Goal: Task Accomplishment & Management: Use online tool/utility

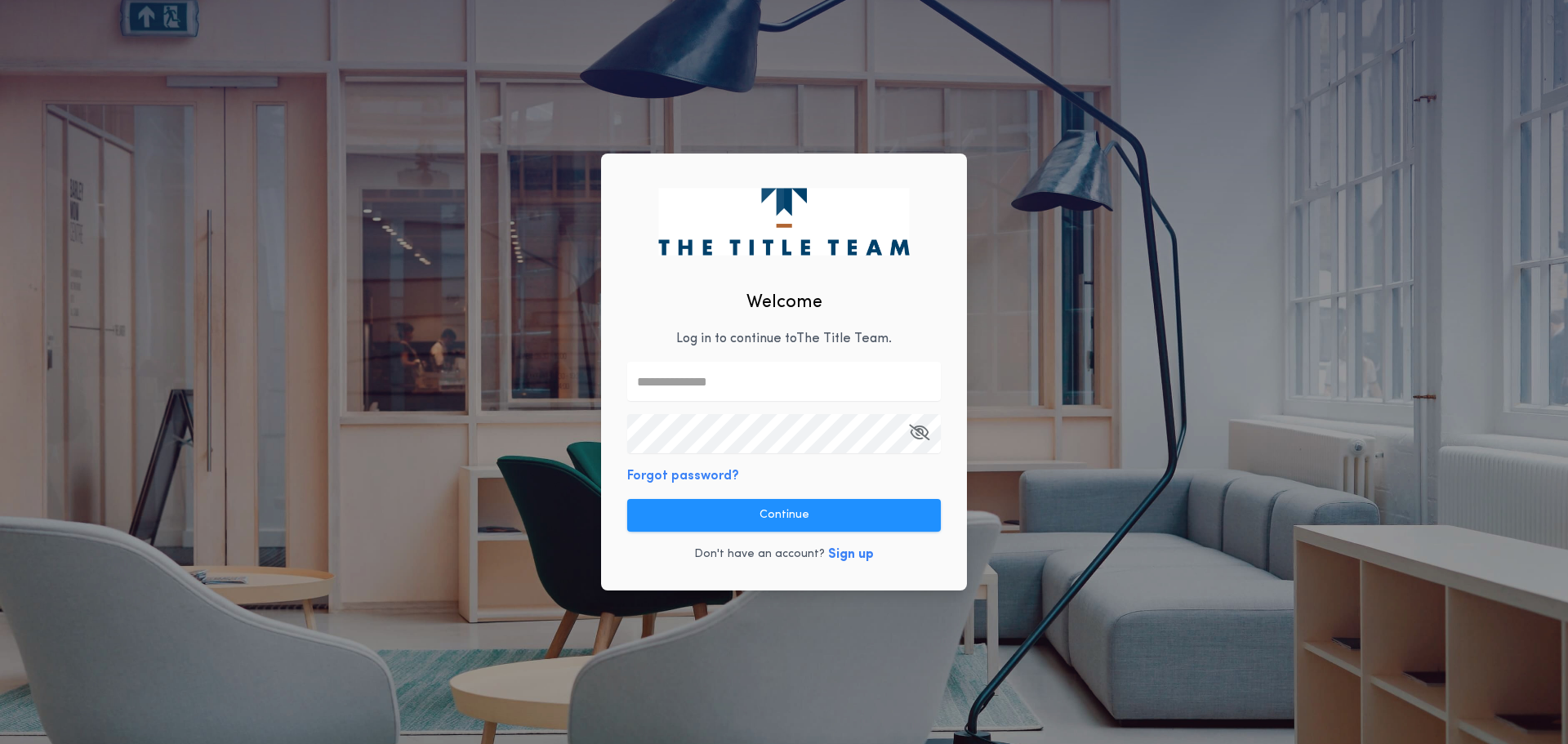
click at [659, 381] on input "text" at bounding box center [784, 381] width 314 height 39
type input "**********"
click at [716, 517] on button "Continue" at bounding box center [784, 516] width 314 height 33
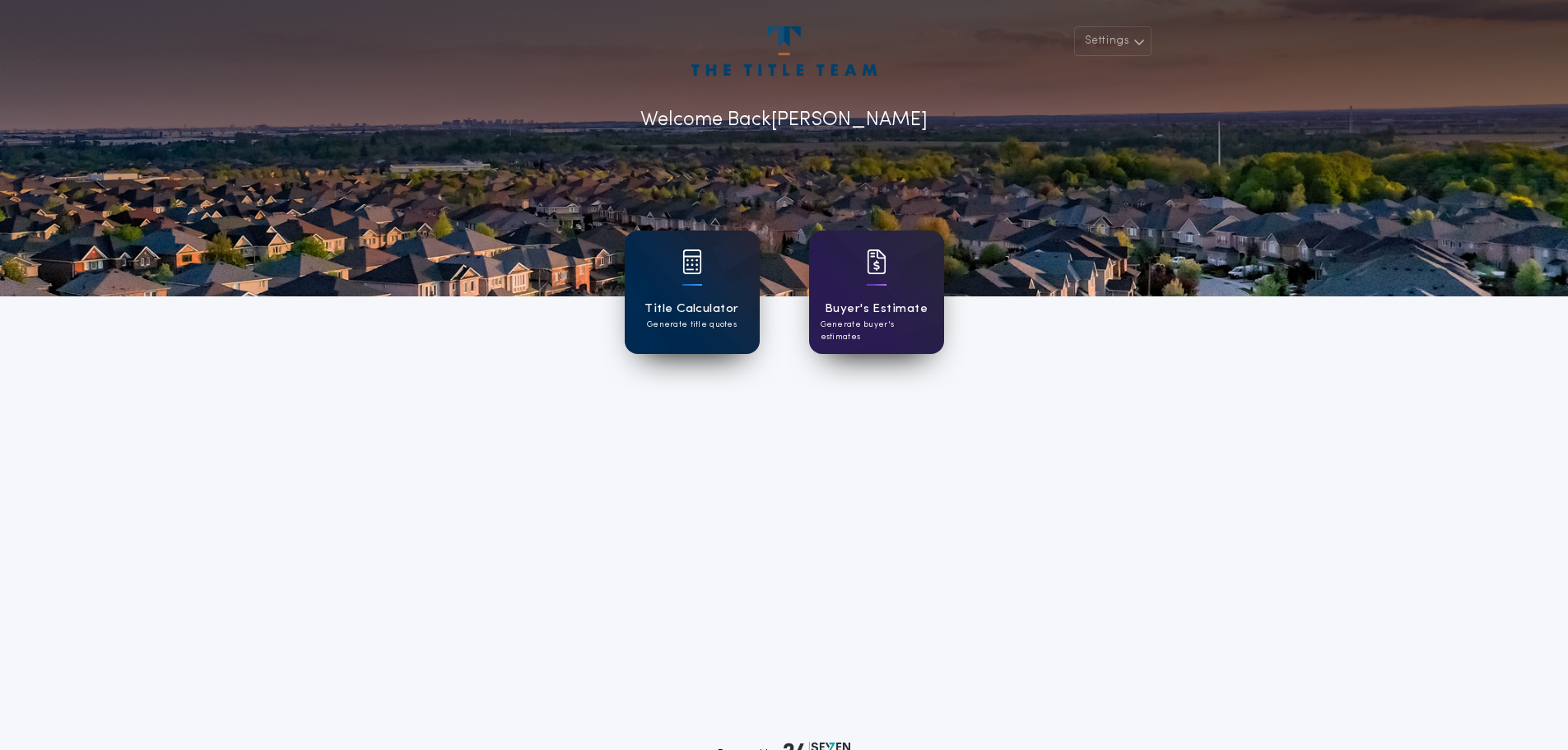
click at [698, 295] on div "Title Calculator Generate title quotes" at bounding box center [691, 292] width 135 height 123
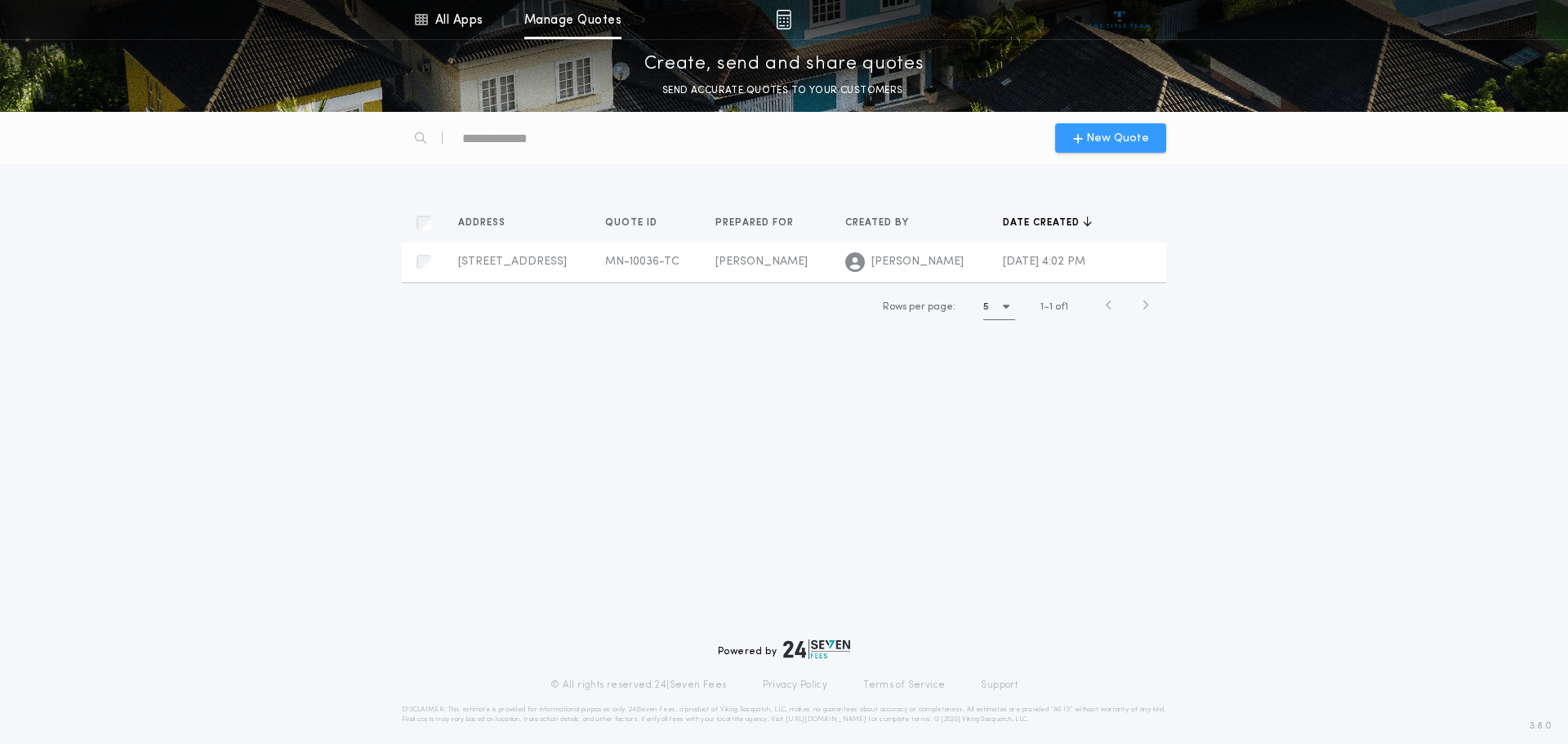
click at [1134, 137] on span "New Quote" at bounding box center [1117, 139] width 63 height 17
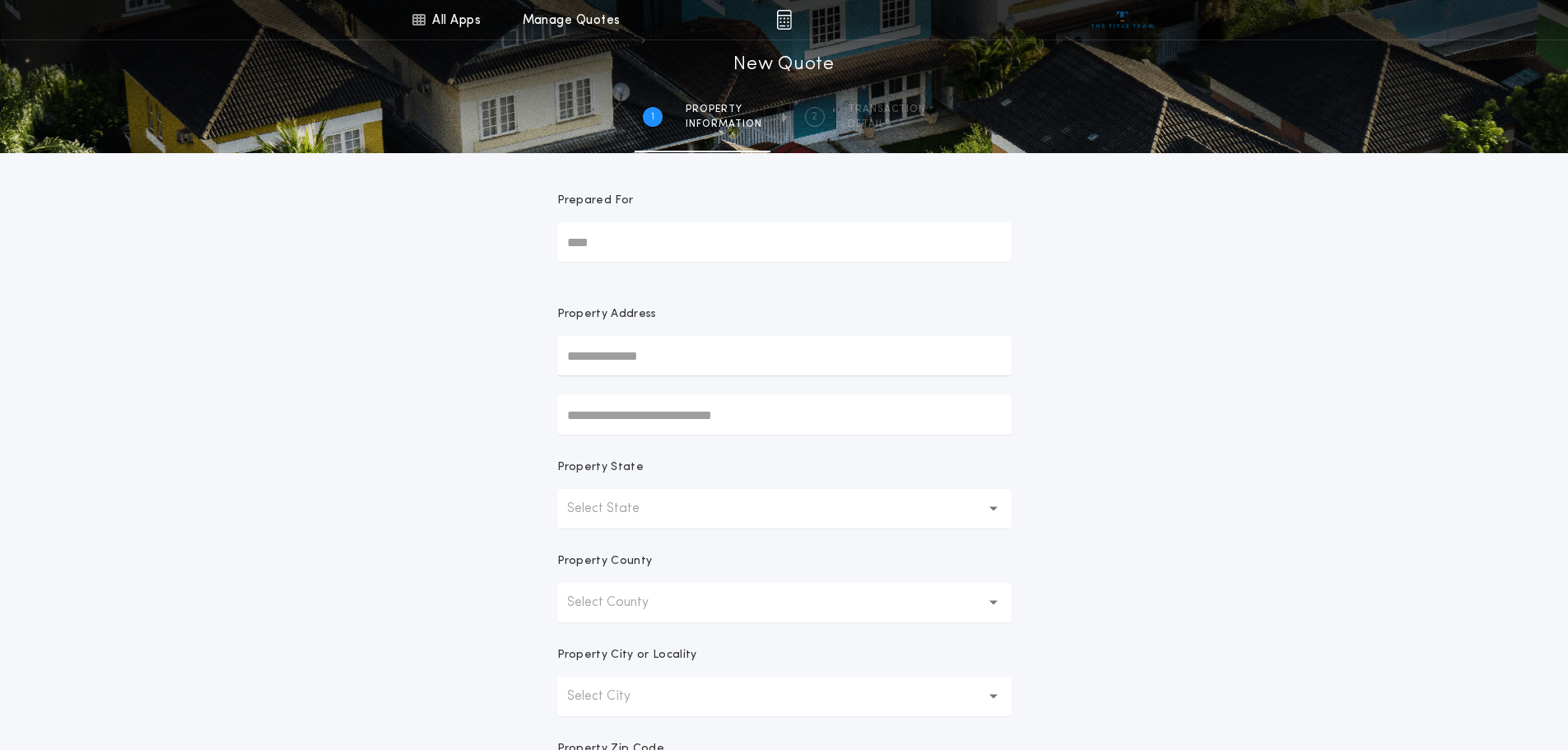
drag, startPoint x: 580, startPoint y: 244, endPoint x: 720, endPoint y: 260, distance: 140.9
click at [580, 244] on input "Prepared For" at bounding box center [784, 242] width 454 height 39
type input "**********"
click at [583, 355] on input "text" at bounding box center [784, 355] width 454 height 39
drag, startPoint x: 597, startPoint y: 360, endPoint x: 548, endPoint y: 368, distance: 49.6
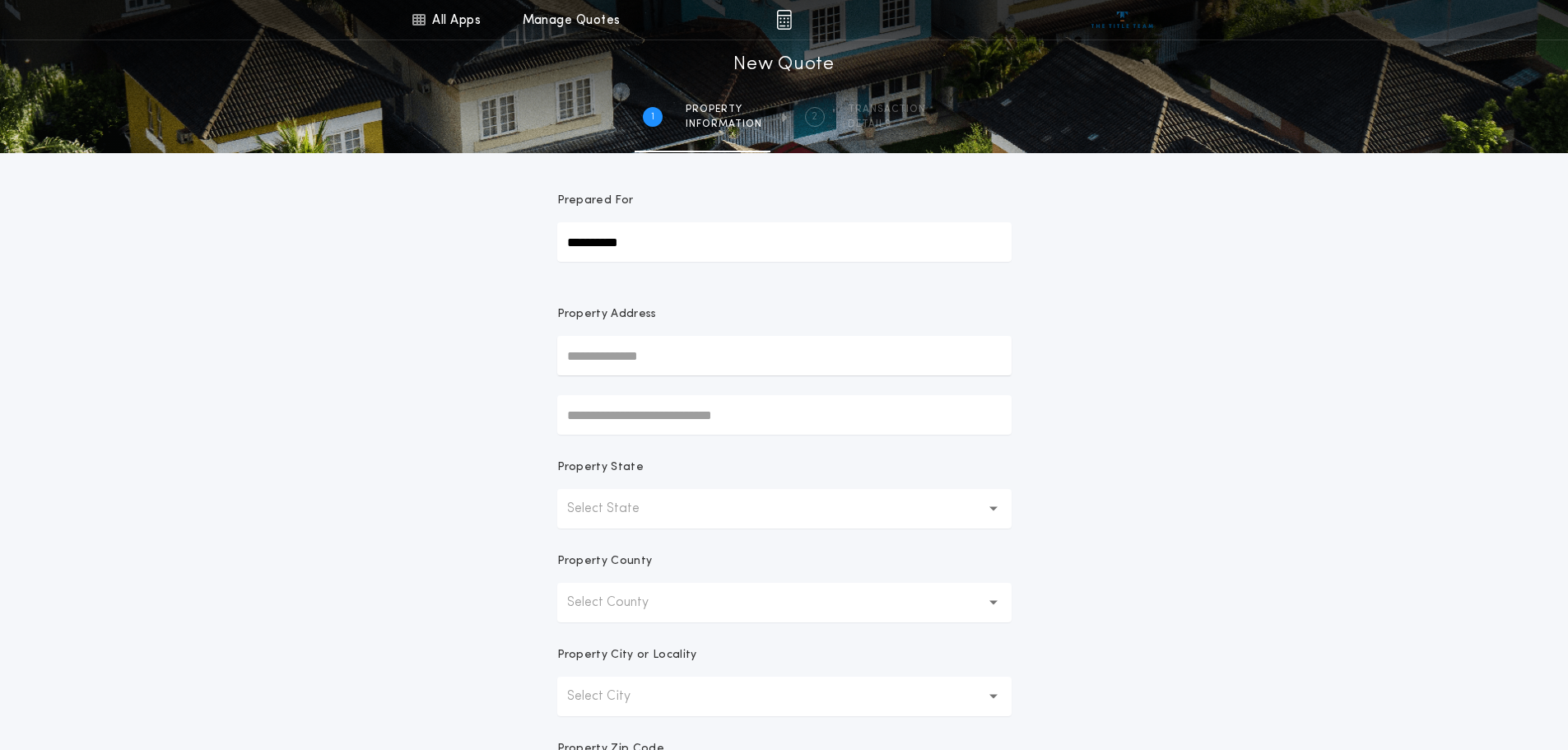
click at [597, 360] on input "text" at bounding box center [784, 355] width 454 height 39
type input "**********"
click at [648, 506] on p "Select State" at bounding box center [617, 508] width 99 height 20
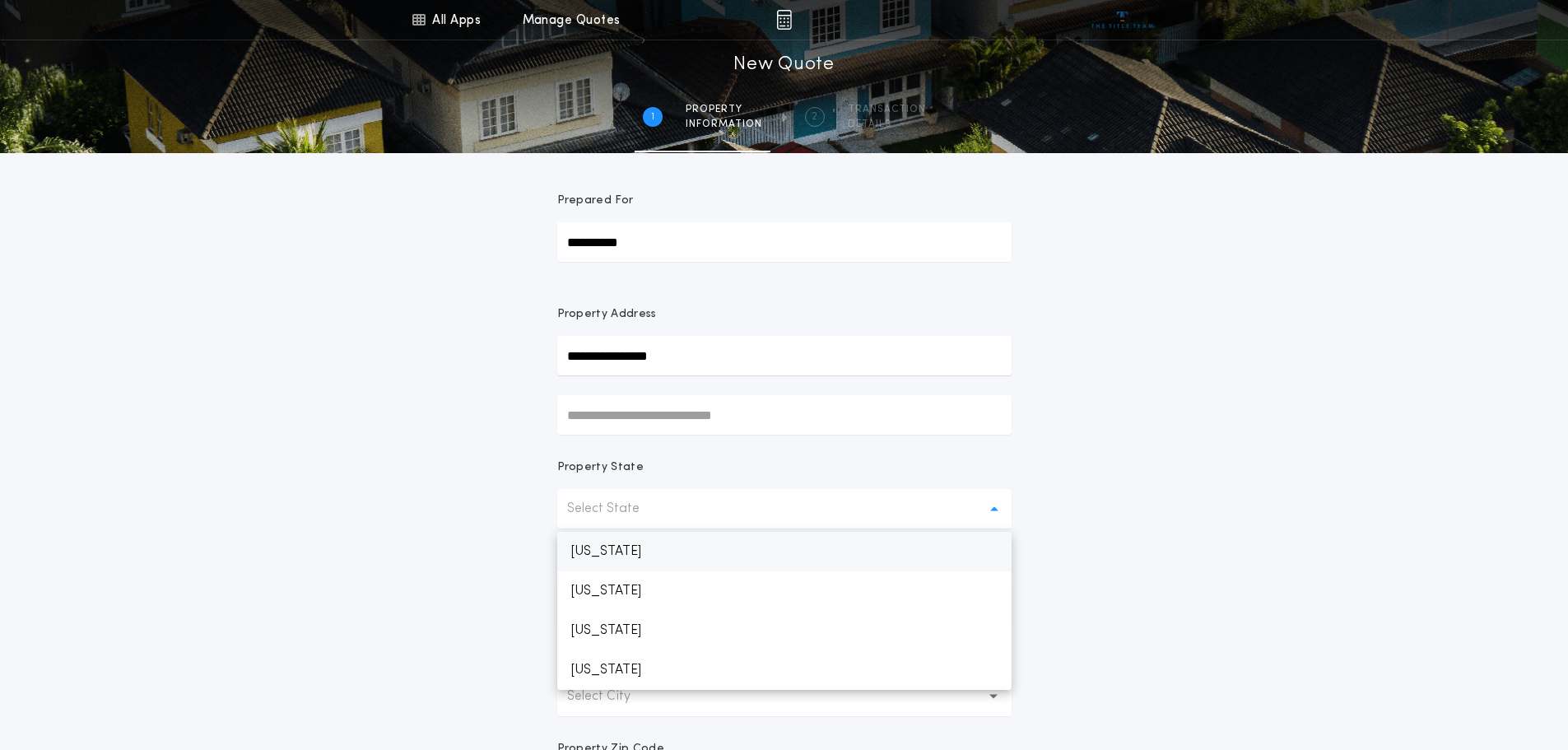
click at [606, 554] on p "[US_STATE]" at bounding box center [784, 551] width 454 height 39
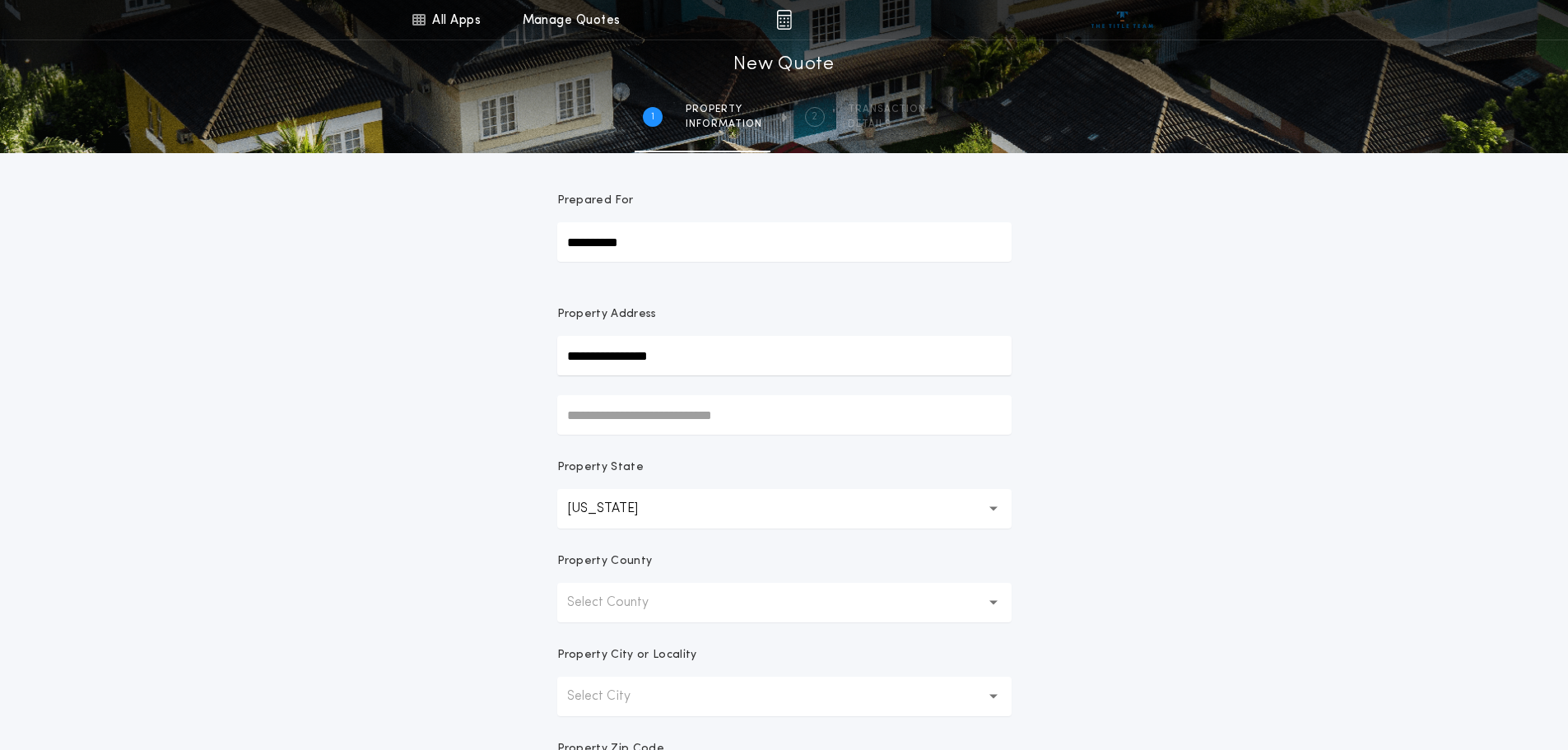
click at [602, 607] on p "Select County" at bounding box center [621, 602] width 108 height 20
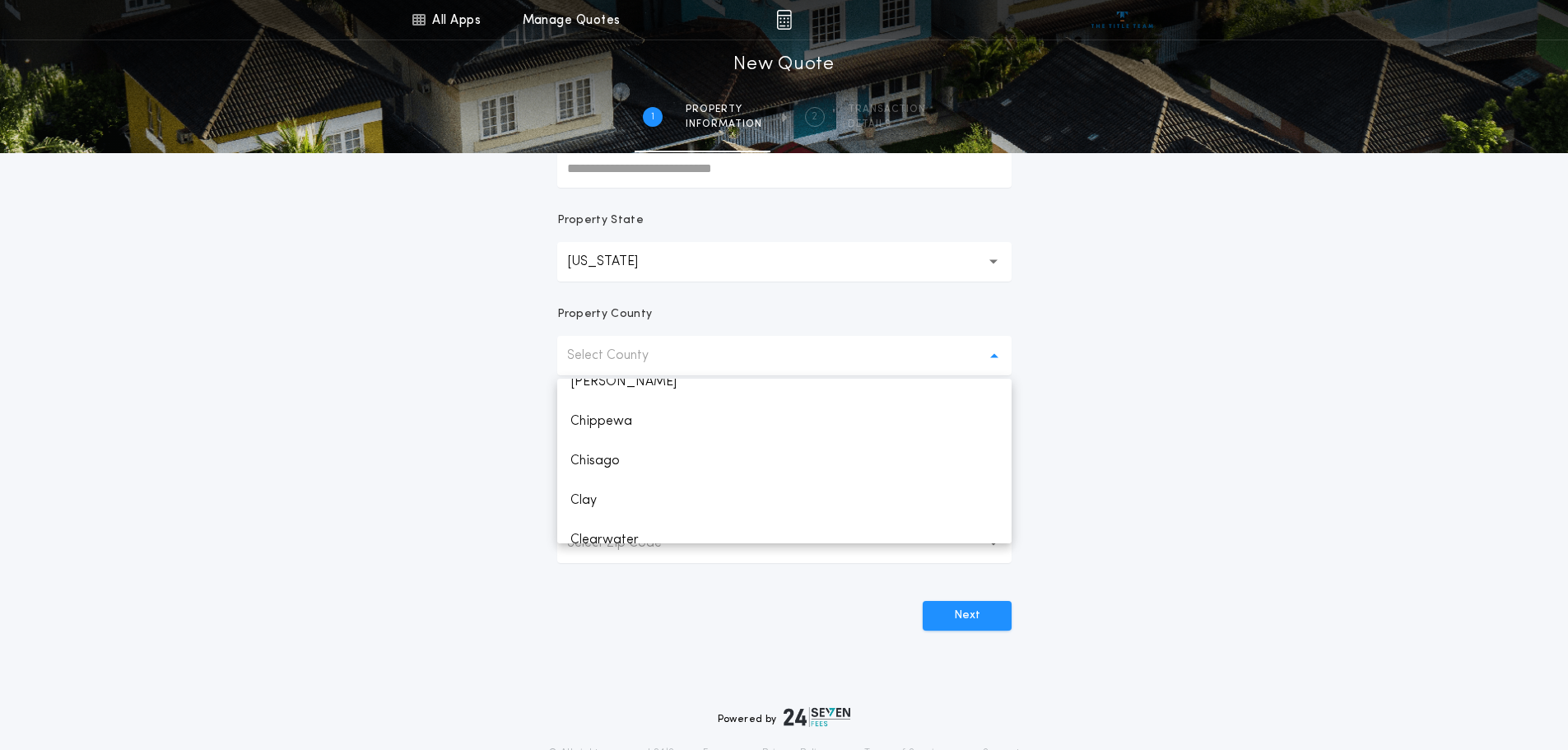
scroll to position [494, 0]
click at [579, 421] on p "Clay" at bounding box center [784, 418] width 454 height 39
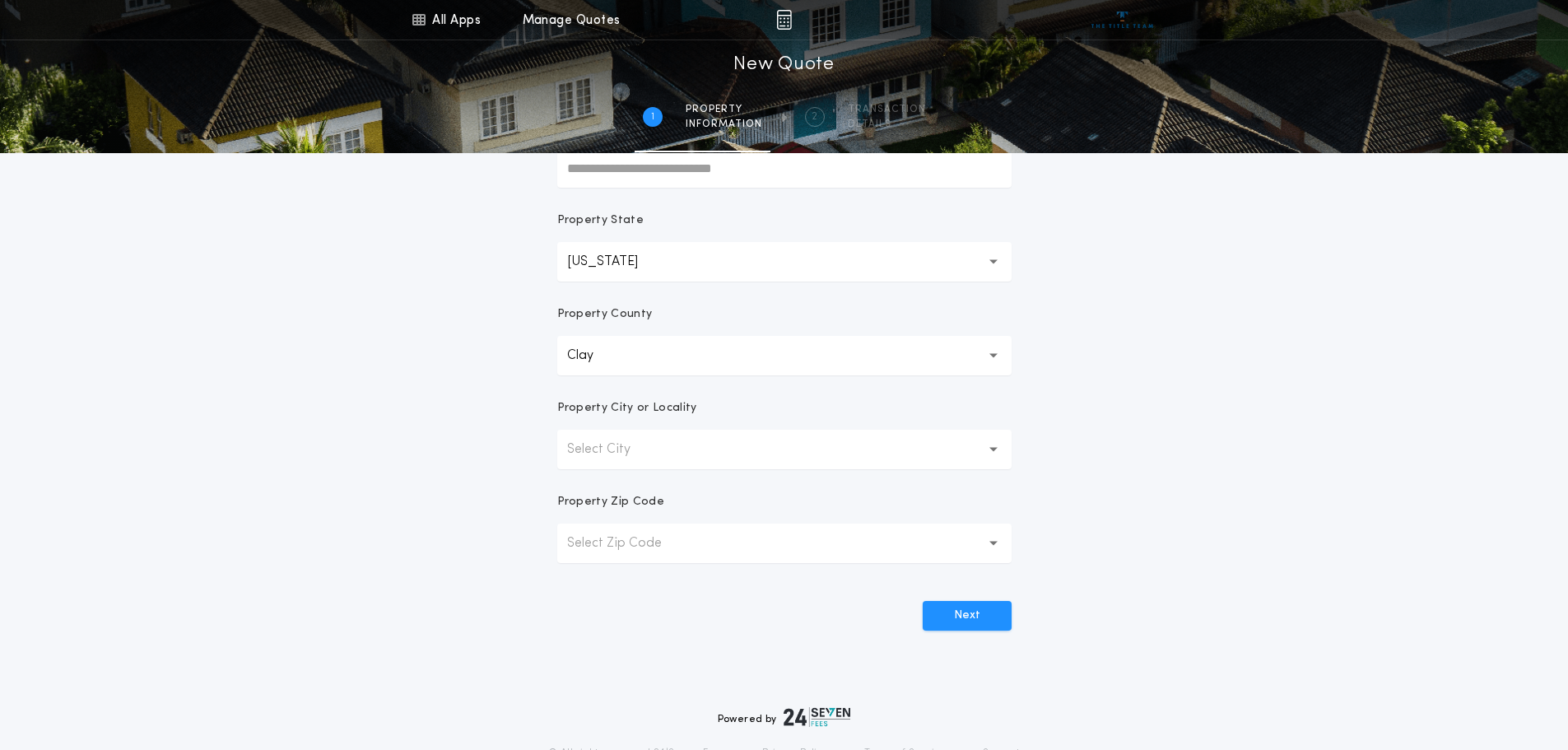
click at [990, 448] on icon "button" at bounding box center [994, 449] width 9 height 39
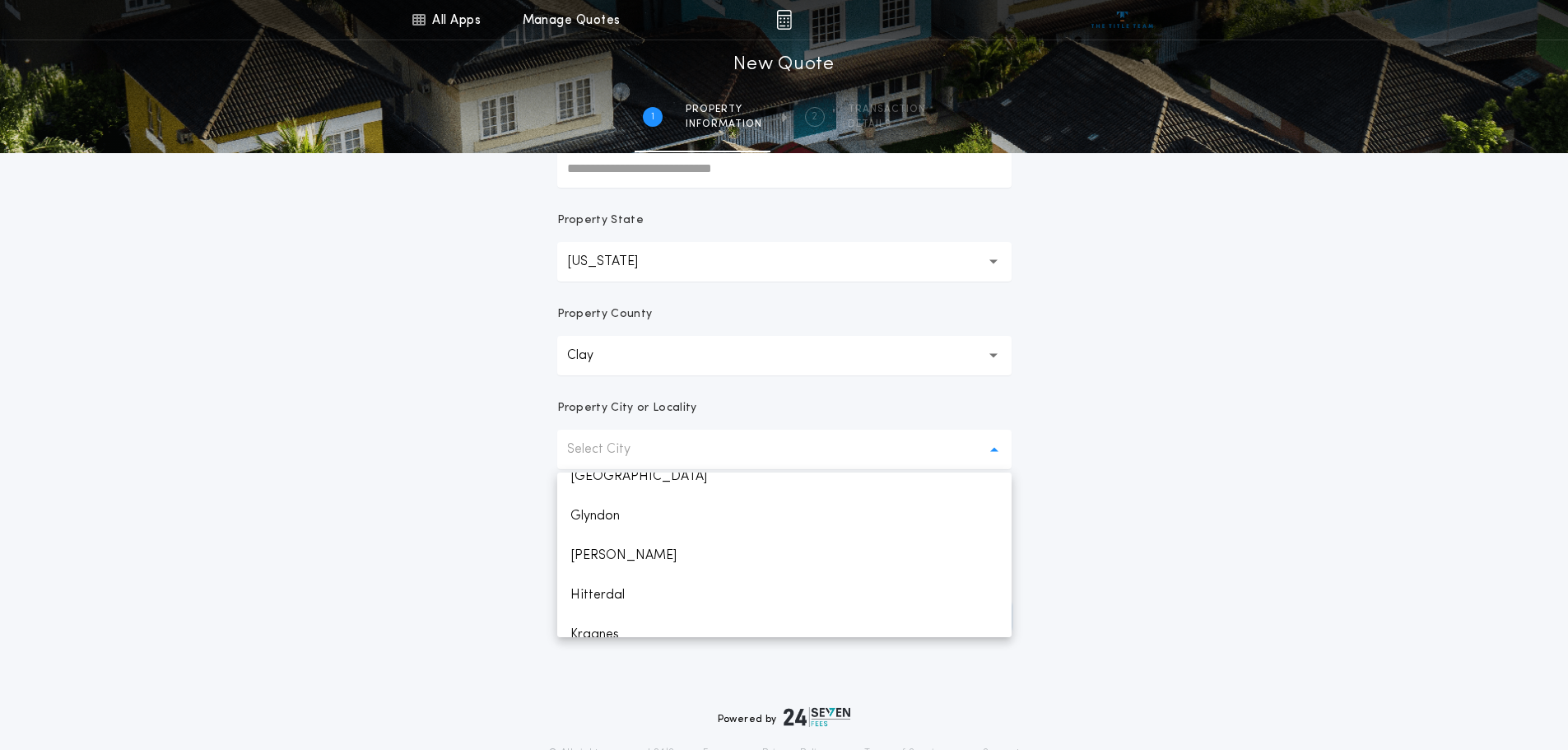
scroll to position [412, 0]
click at [593, 523] on p "[PERSON_NAME]" at bounding box center [784, 515] width 454 height 39
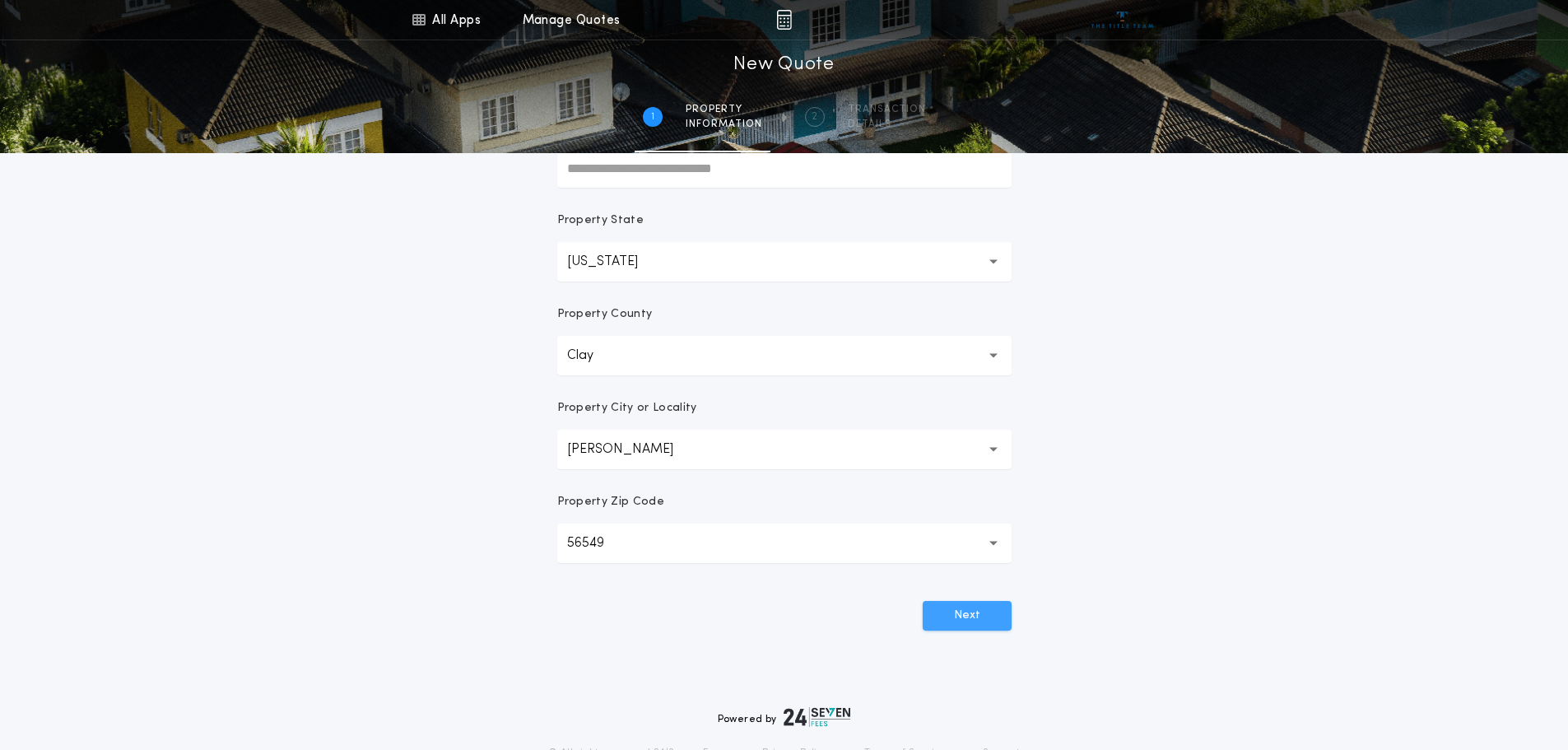
click at [987, 607] on button "Next" at bounding box center [967, 616] width 89 height 30
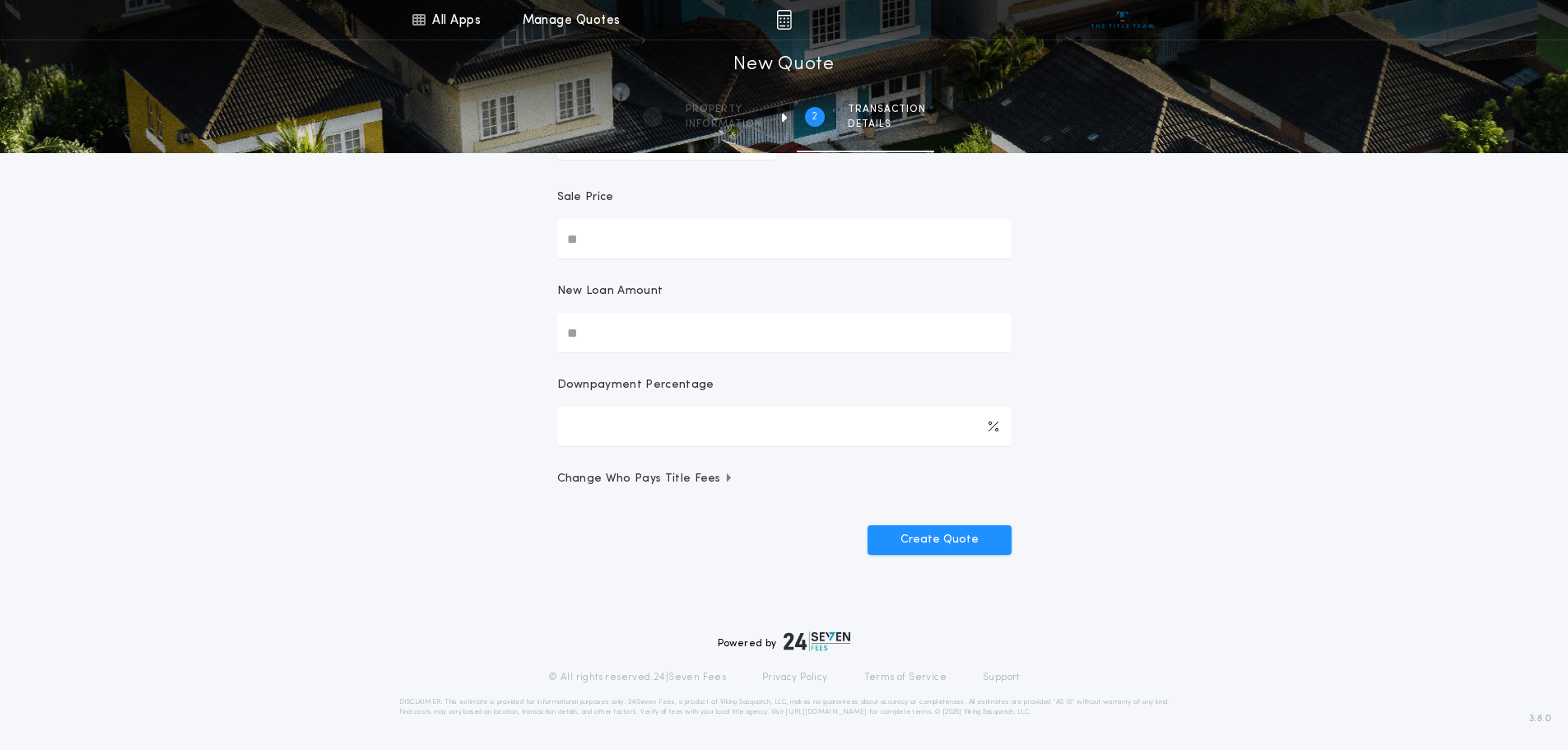
scroll to position [0, 0]
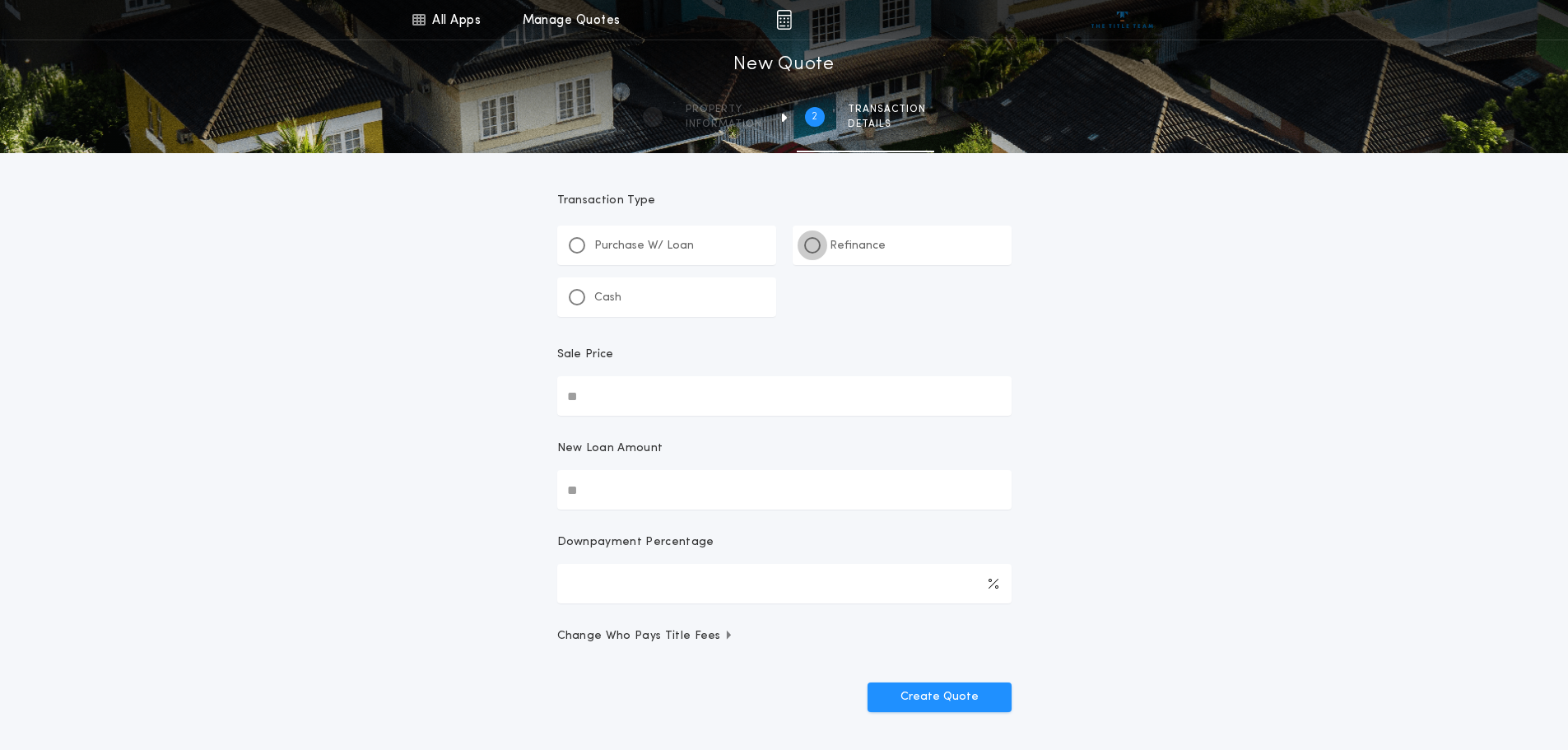
click at [811, 244] on div at bounding box center [812, 245] width 8 height 8
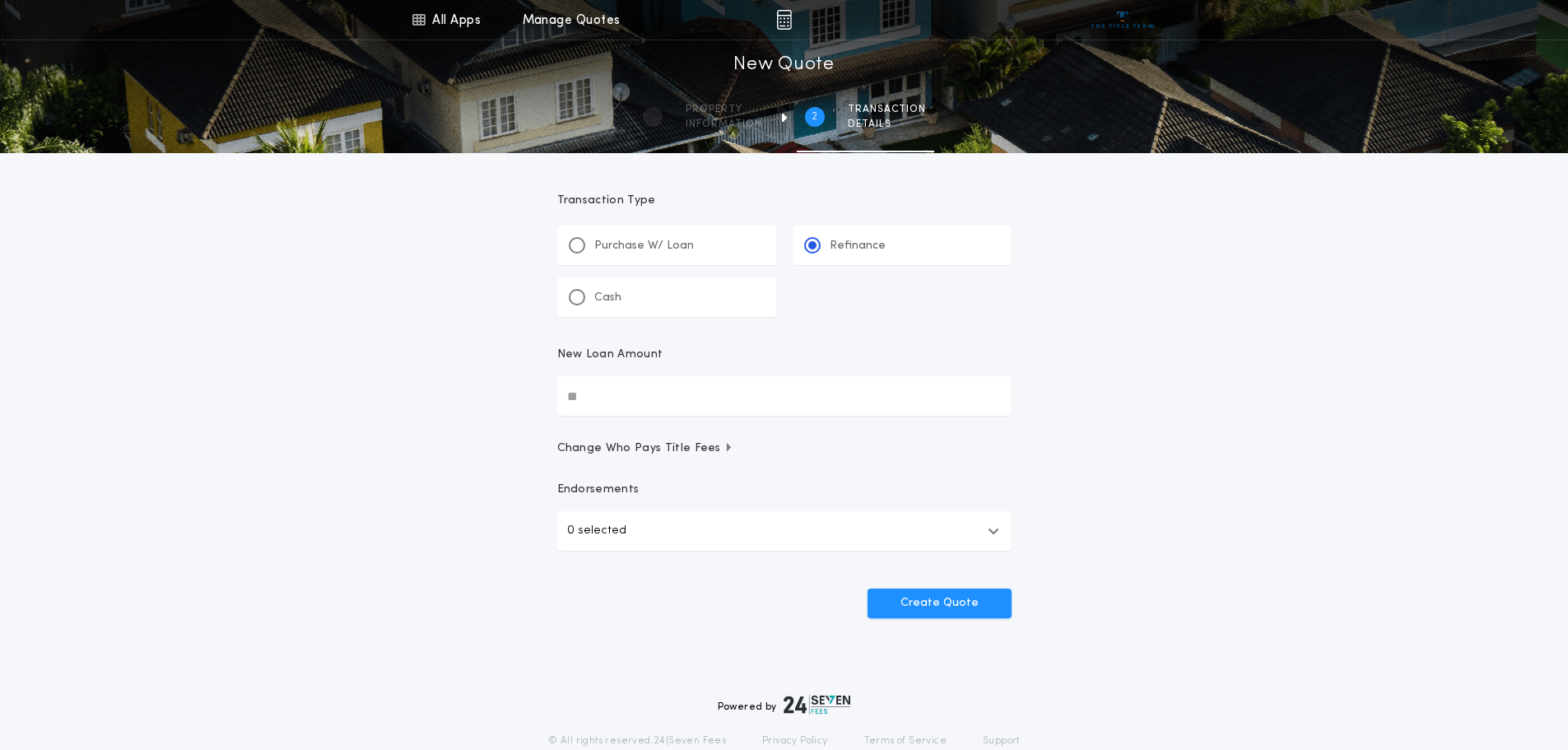
drag, startPoint x: 605, startPoint y: 400, endPoint x: 506, endPoint y: 403, distance: 99.0
click at [506, 403] on div "All Apps Title Calculator Buyer's Estimate Menu All Apps Manage Quotes 2 /2 New…" at bounding box center [784, 341] width 1568 height 682
type input "********"
click at [969, 596] on button "Create Quote" at bounding box center [940, 604] width 144 height 30
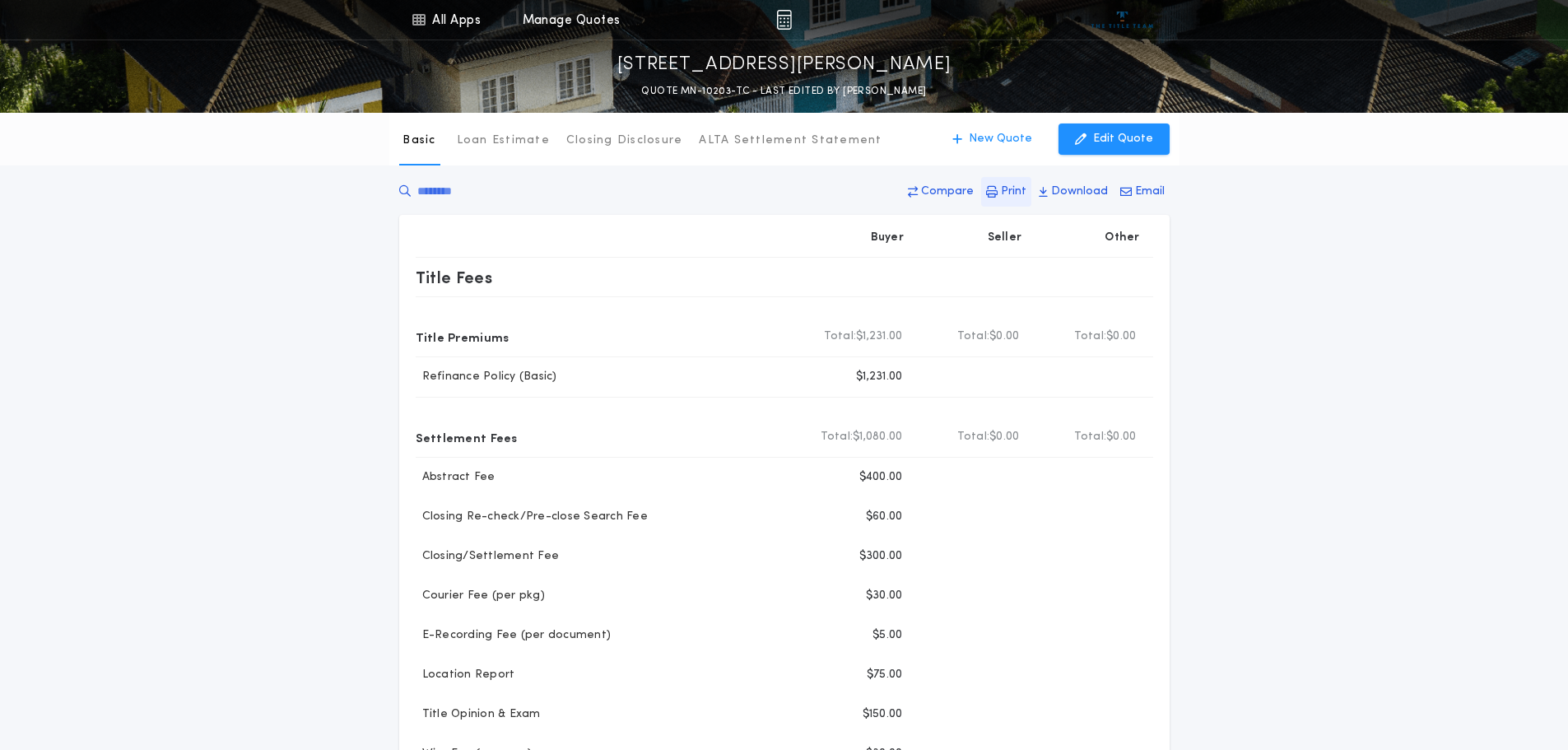
click at [1002, 189] on button "Print" at bounding box center [1007, 192] width 50 height 30
